Goal: Task Accomplishment & Management: Manage account settings

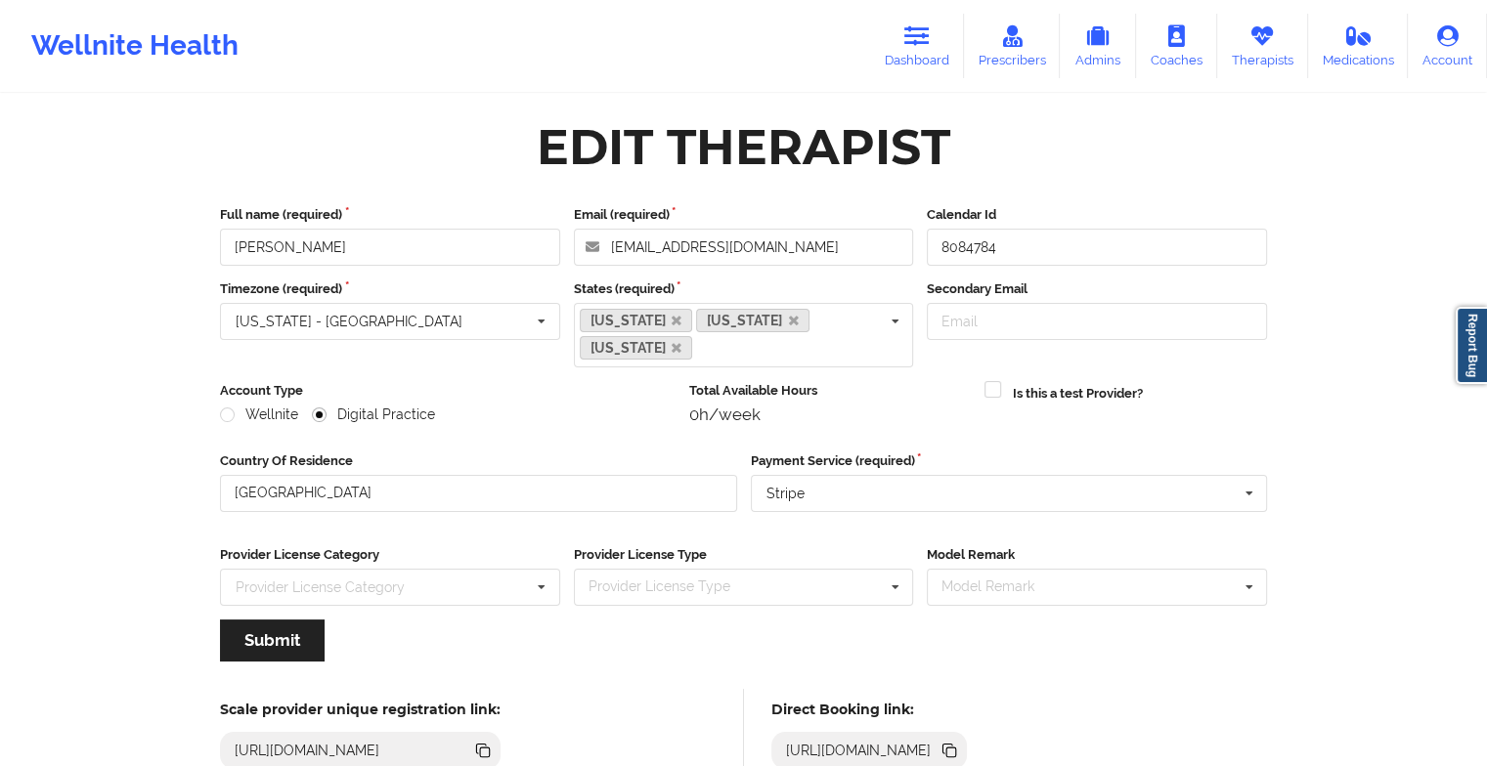
click at [1244, 39] on link "Therapists" at bounding box center [1262, 46] width 91 height 65
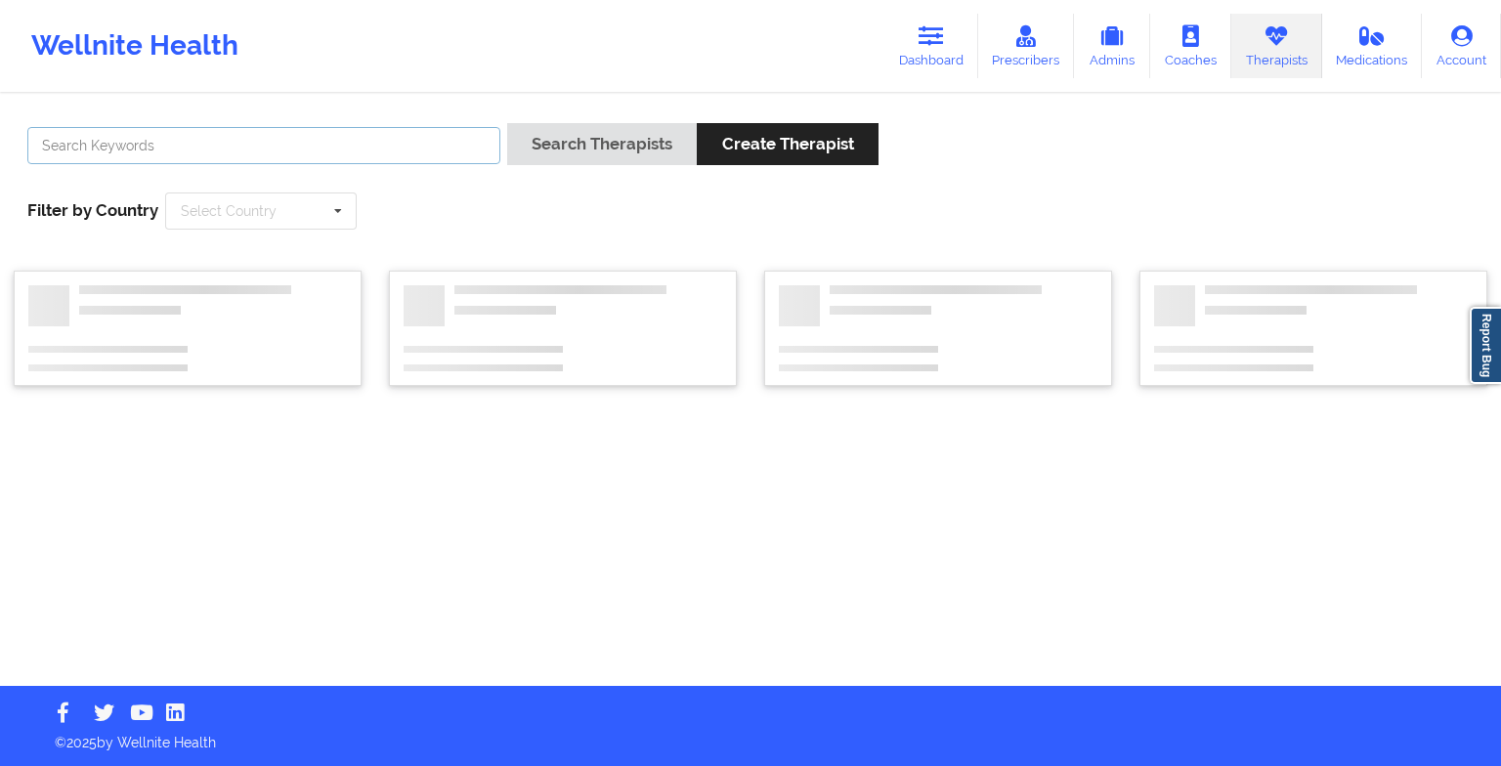
click at [432, 147] on input "text" at bounding box center [263, 145] width 473 height 37
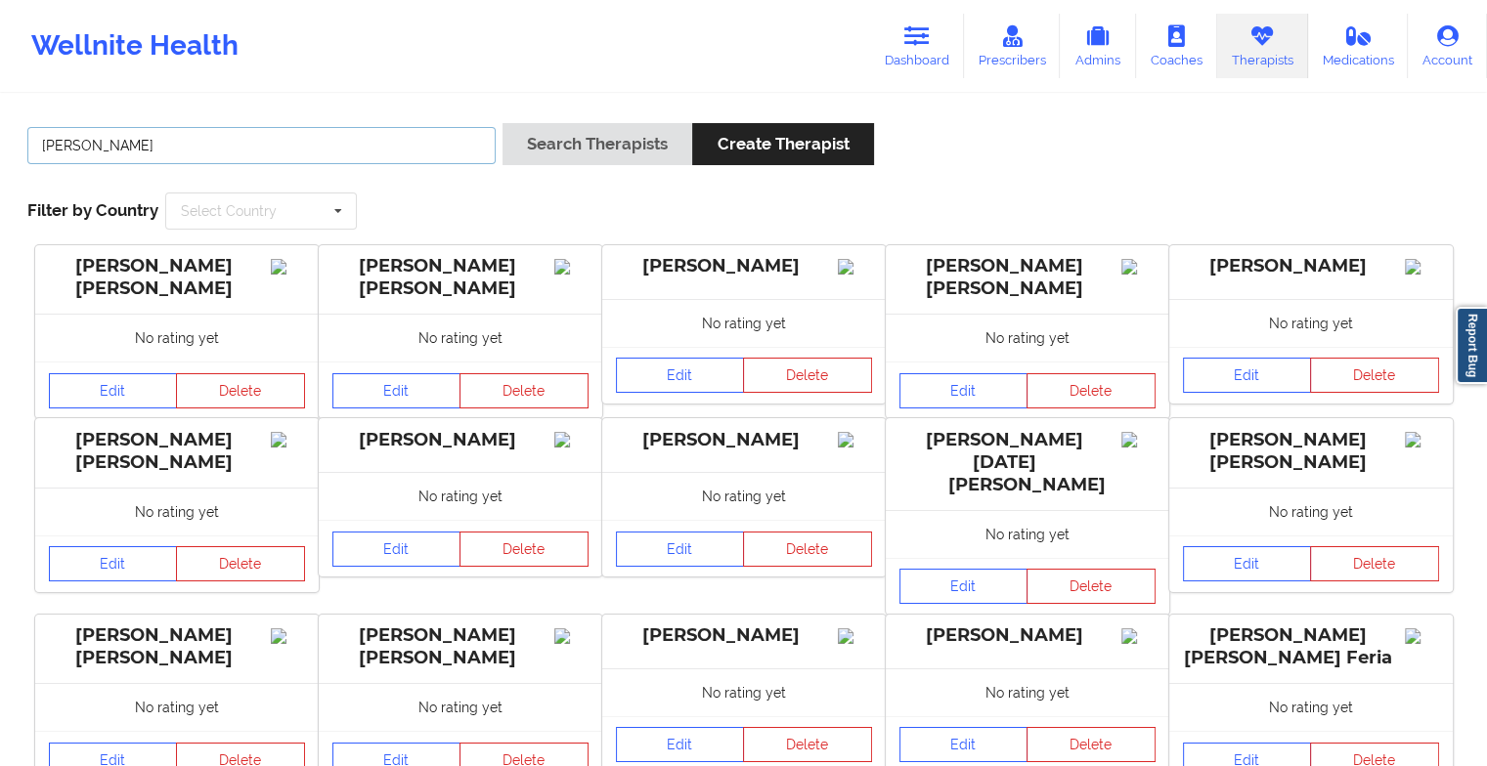
type input "[PERSON_NAME]"
click at [502, 123] on button "Search Therapists" at bounding box center [597, 144] width 190 height 42
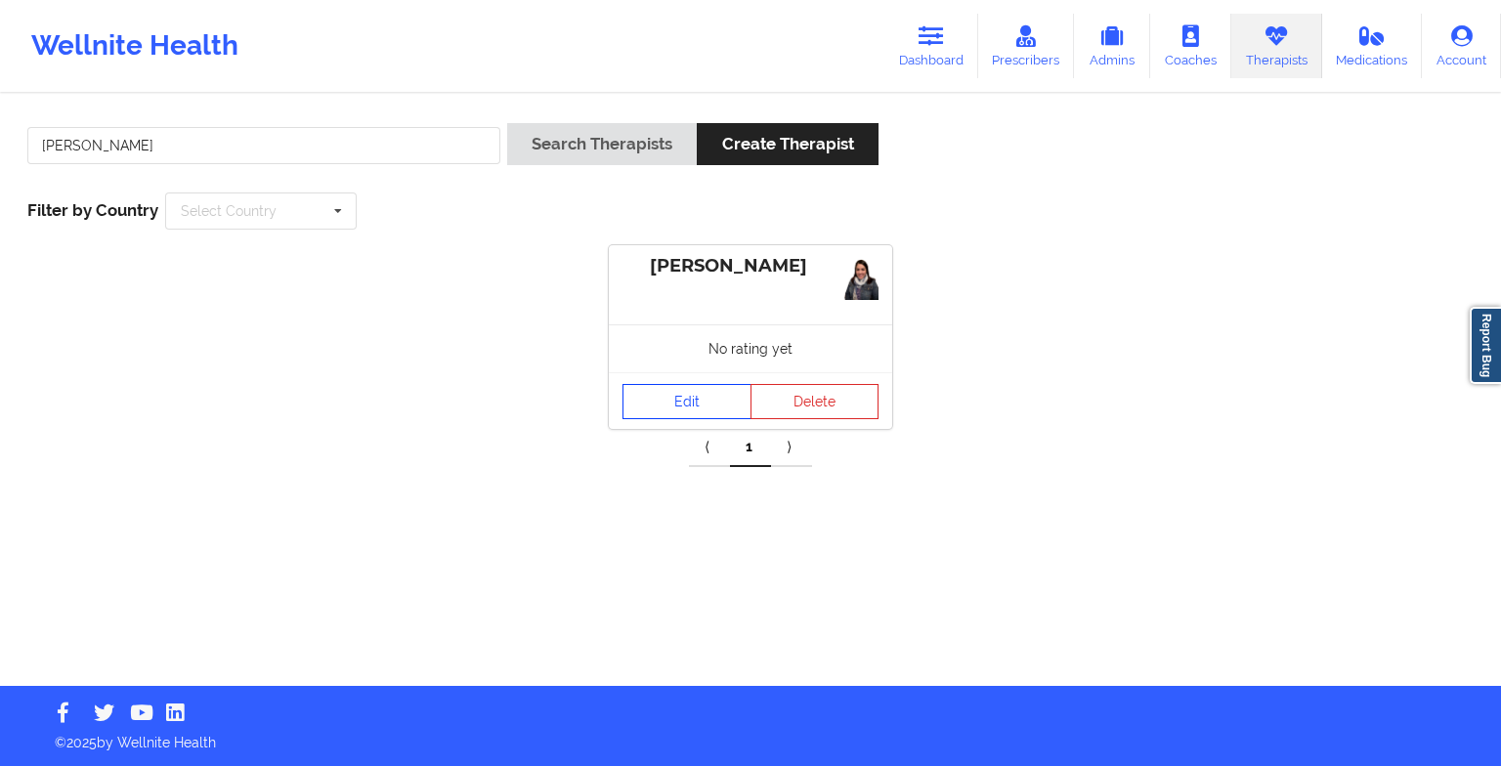
click at [674, 387] on link "Edit" at bounding box center [687, 401] width 129 height 35
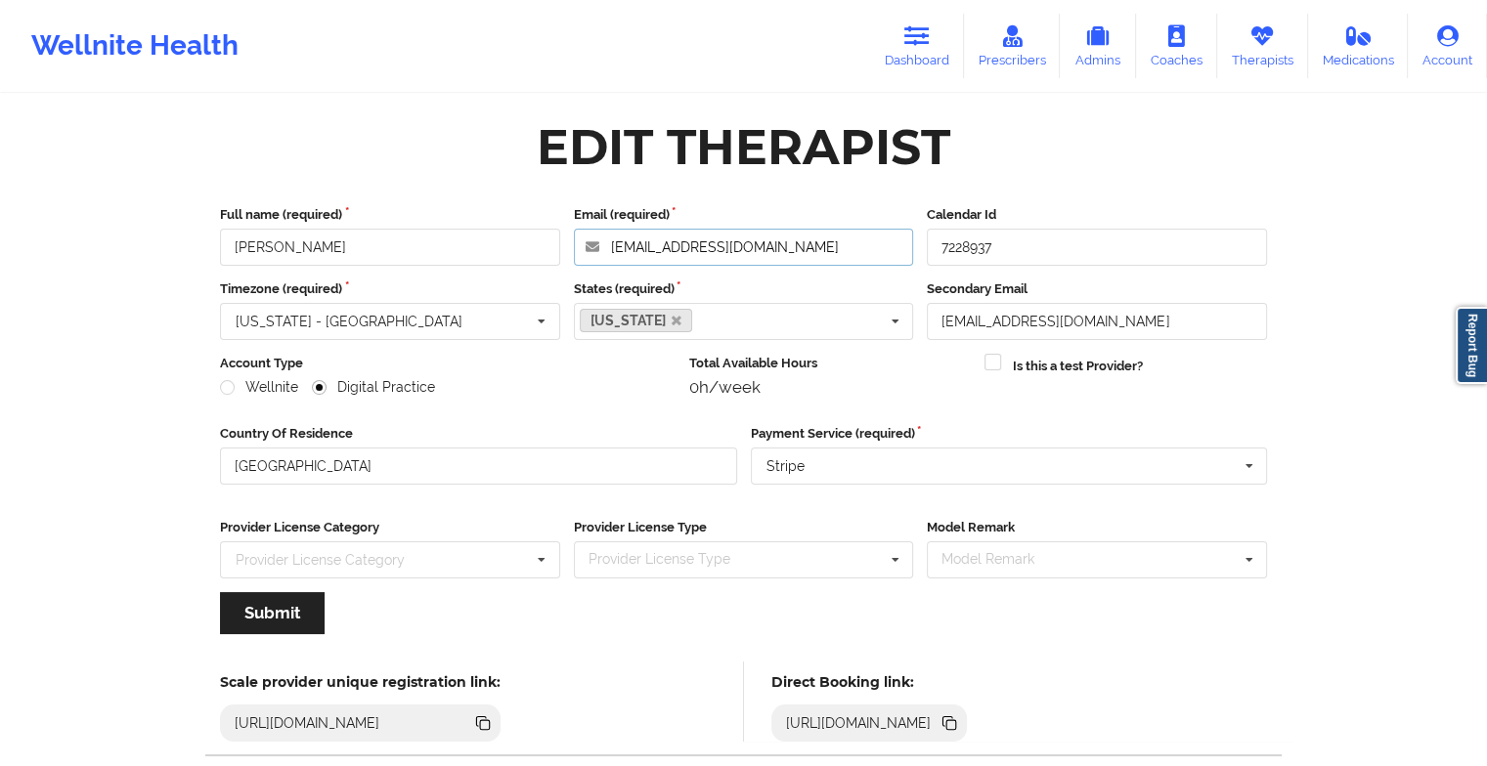
drag, startPoint x: 874, startPoint y: 264, endPoint x: 568, endPoint y: 231, distance: 307.7
click at [568, 231] on div "Email (required) [EMAIL_ADDRESS][DOMAIN_NAME]" at bounding box center [744, 235] width 354 height 61
